Goal: Register for event/course

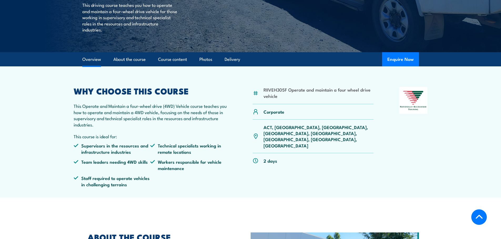
scroll to position [131, 0]
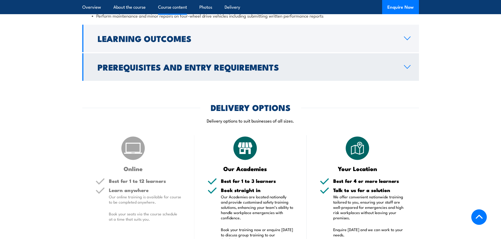
click at [312, 69] on h2 "Prerequisites and Entry Requirements" at bounding box center [247, 66] width 298 height 7
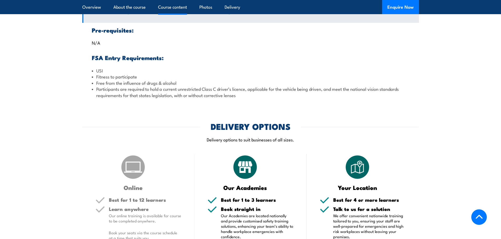
scroll to position [525, 0]
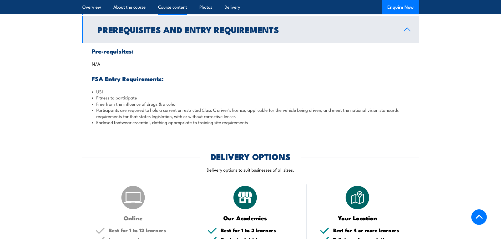
click at [321, 36] on link "Prerequisites and Entry Requirements" at bounding box center [250, 30] width 336 height 28
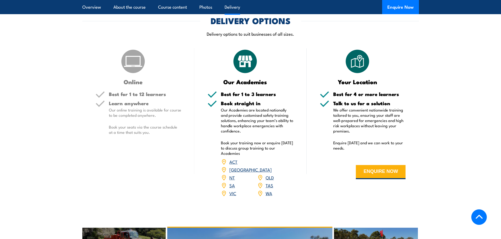
scroll to position [577, 0]
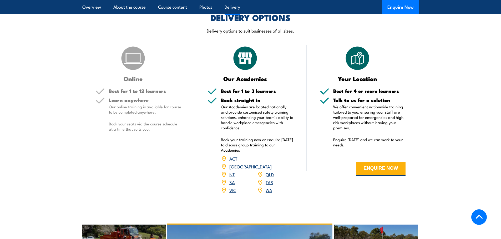
click at [233, 179] on link "SA" at bounding box center [232, 182] width 6 height 6
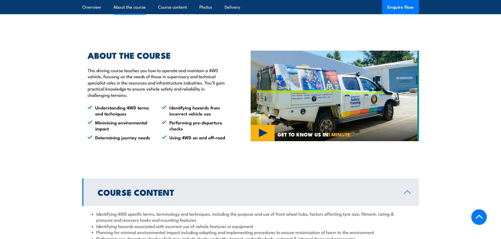
scroll to position [315, 0]
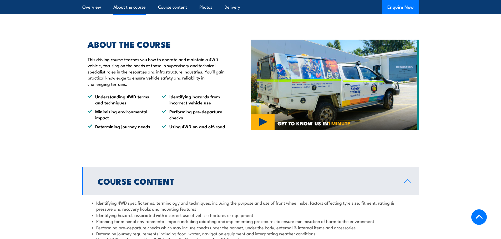
click at [192, 173] on link "Course Content" at bounding box center [250, 182] width 336 height 28
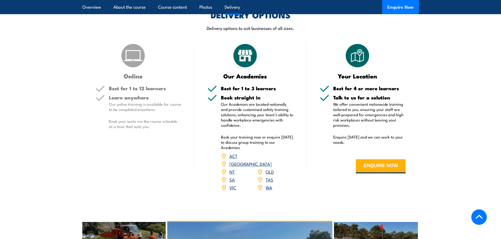
scroll to position [605, 0]
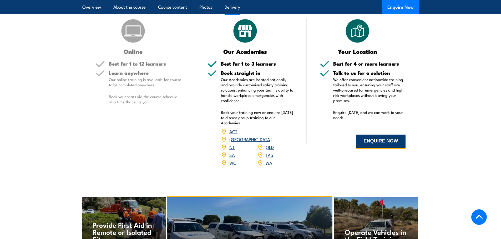
click at [372, 141] on button "ENQUIRE NOW" at bounding box center [381, 142] width 50 height 14
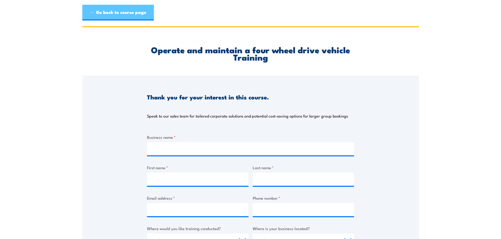
click at [94, 10] on link "← Go back to course page" at bounding box center [117, 13] width 71 height 16
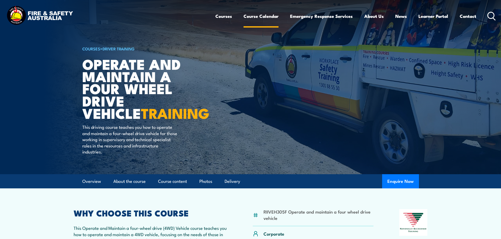
click at [266, 17] on link "Course Calendar" at bounding box center [260, 16] width 35 height 14
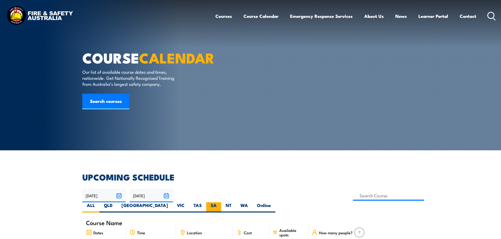
click at [221, 203] on label "SA" at bounding box center [213, 208] width 15 height 10
click at [220, 203] on input "SA" at bounding box center [218, 204] width 3 height 3
radio input "true"
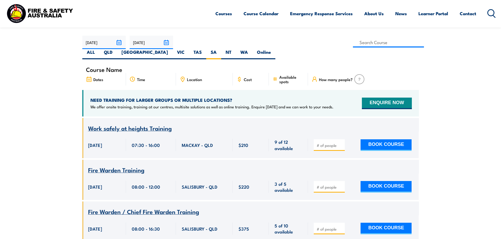
scroll to position [158, 0]
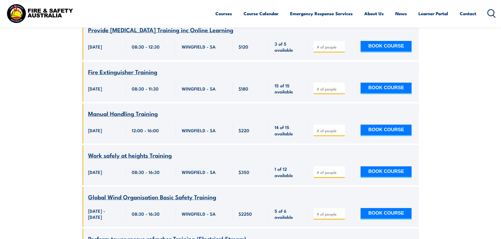
scroll to position [883, 0]
